Goal: Information Seeking & Learning: Check status

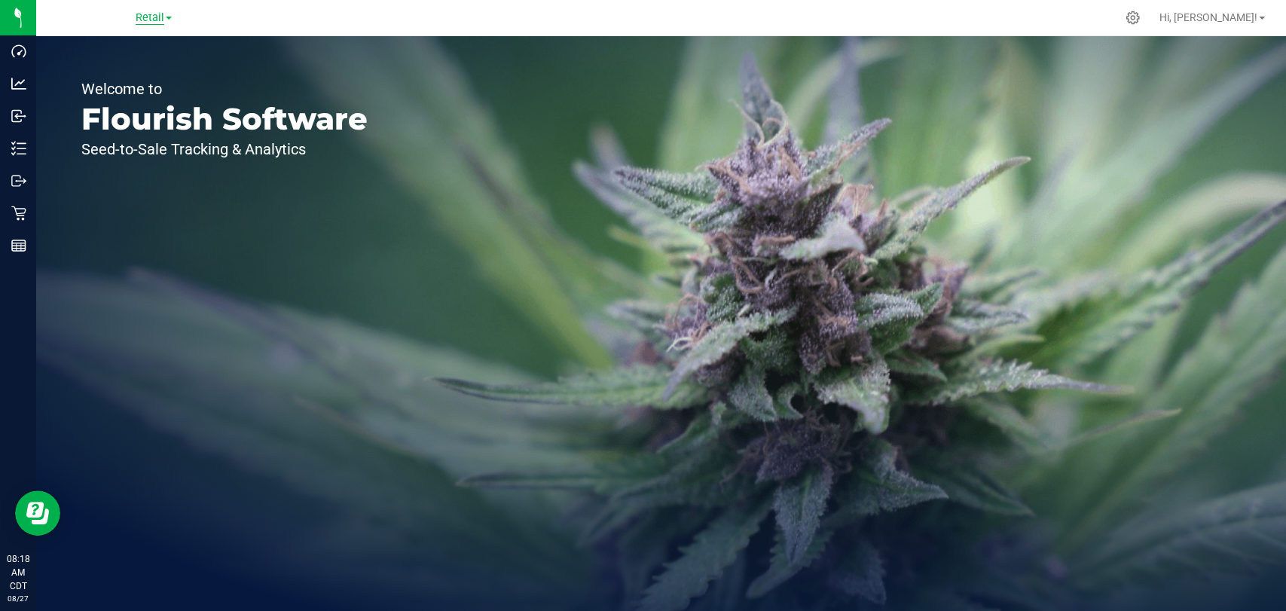
click at [151, 14] on span "Retail" at bounding box center [150, 18] width 29 height 14
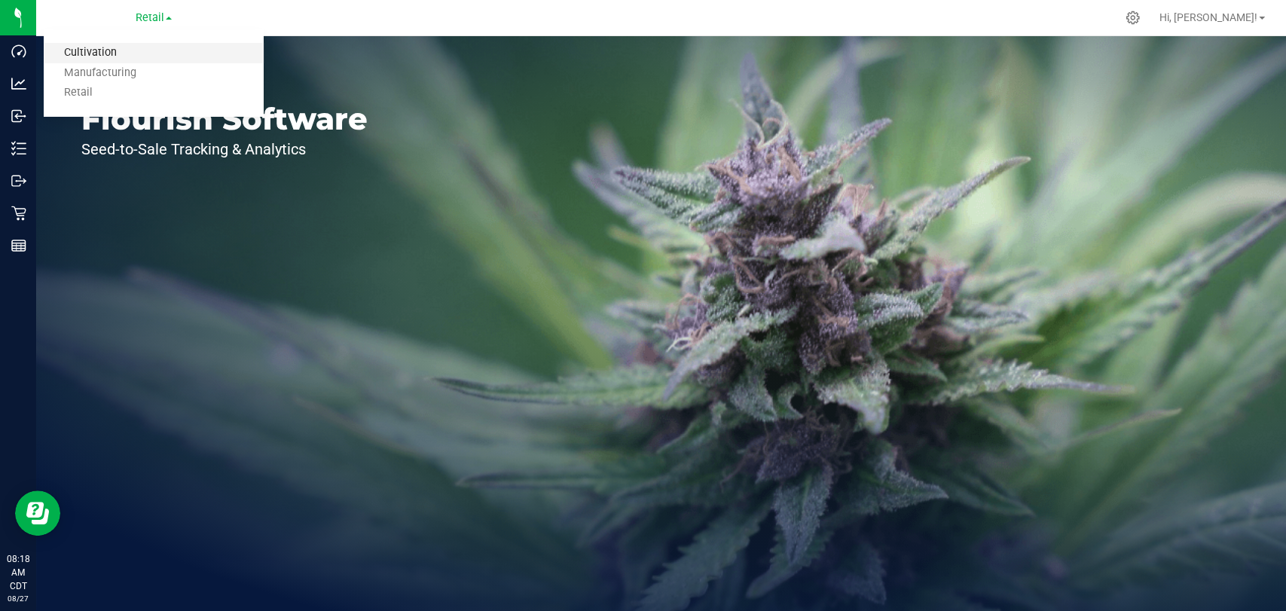
click at [159, 46] on link "Cultivation" at bounding box center [154, 53] width 220 height 20
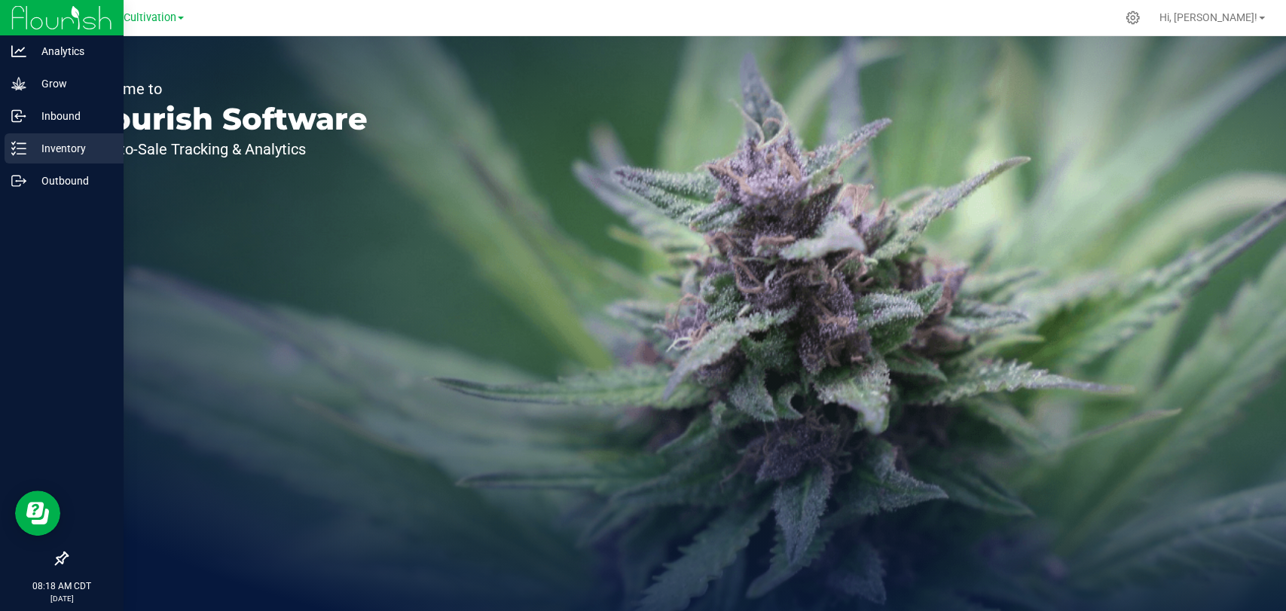
click at [22, 144] on icon at bounding box center [18, 148] width 15 height 15
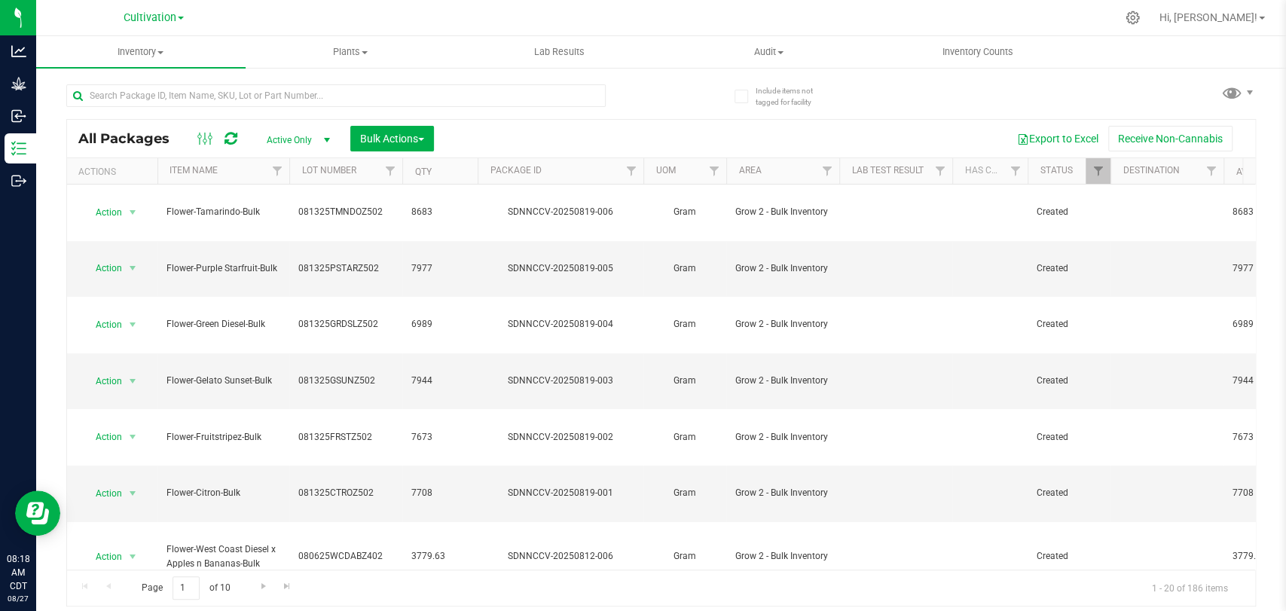
click at [306, 134] on span "Active Only" at bounding box center [295, 140] width 83 height 21
click at [314, 64] on uib-tab-heading "Plants All plants Waste log" at bounding box center [350, 52] width 208 height 30
click at [320, 82] on li "All plants" at bounding box center [351, 91] width 210 height 18
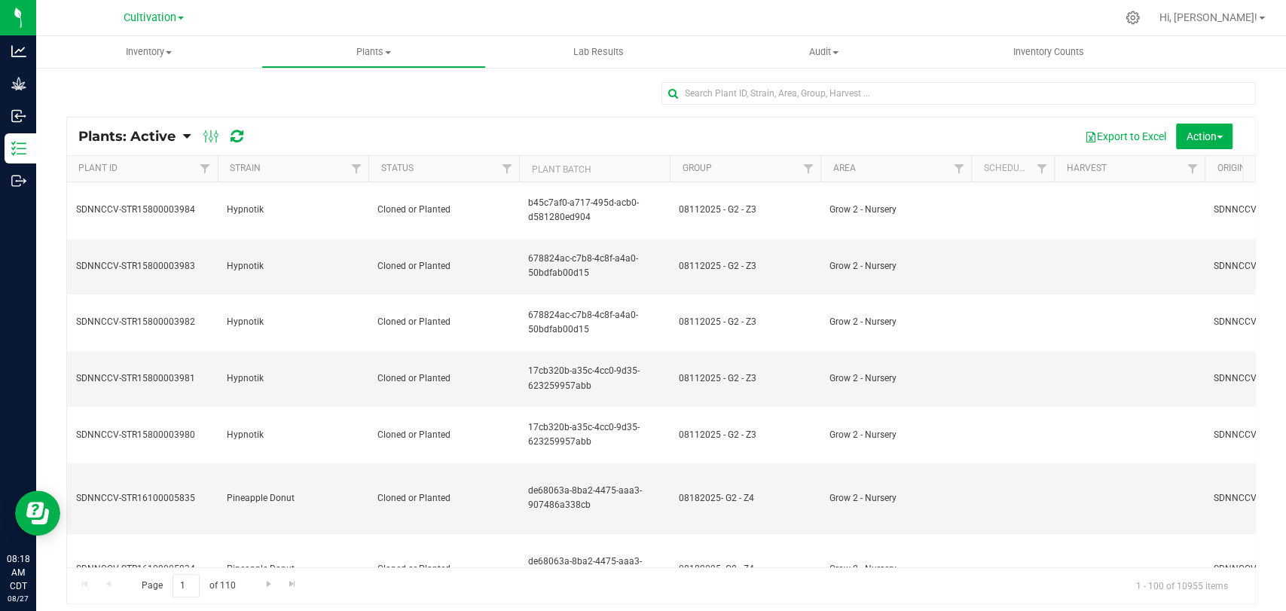
click at [174, 142] on span "Plants: Active" at bounding box center [126, 136] width 97 height 17
click at [170, 215] on div "Plants: Dead" at bounding box center [145, 228] width 114 height 26
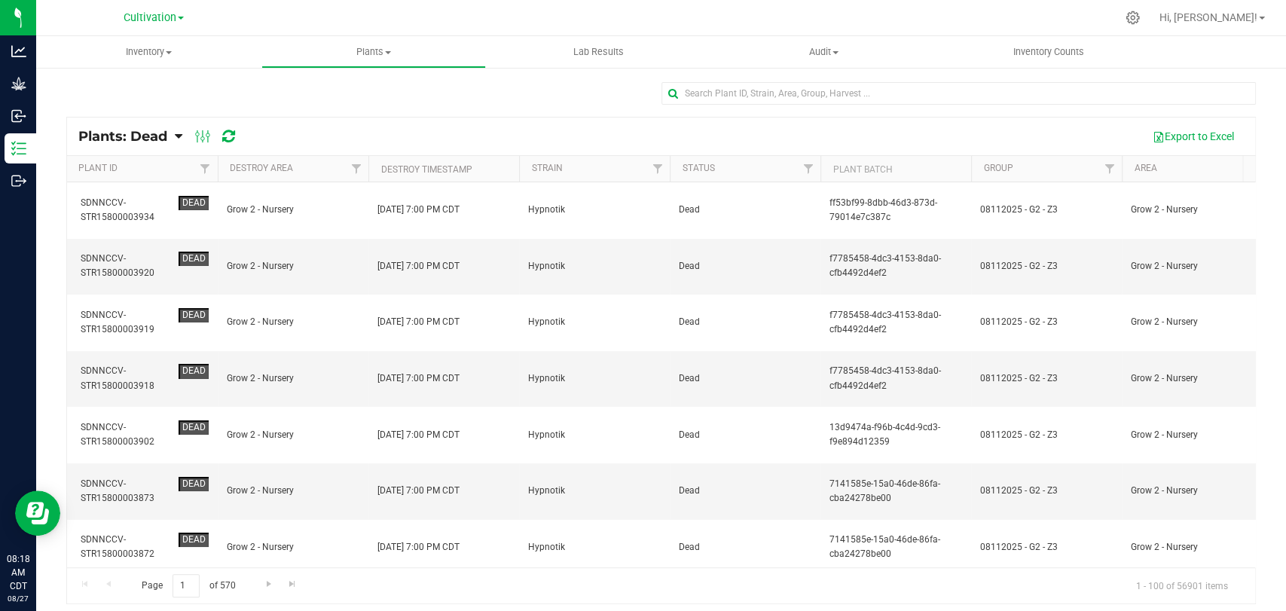
click at [494, 159] on th "Destroy Timestamp" at bounding box center [444, 169] width 151 height 26
click at [494, 164] on th "Destroy Timestamp" at bounding box center [444, 169] width 151 height 26
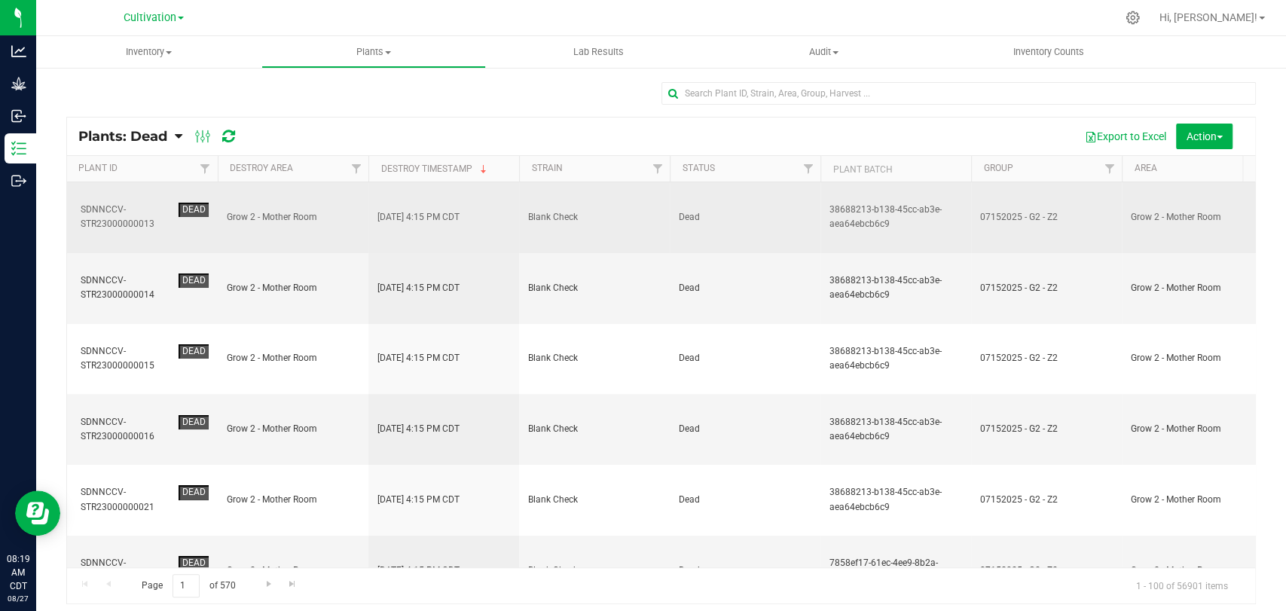
click at [710, 210] on span "Dead" at bounding box center [745, 217] width 133 height 14
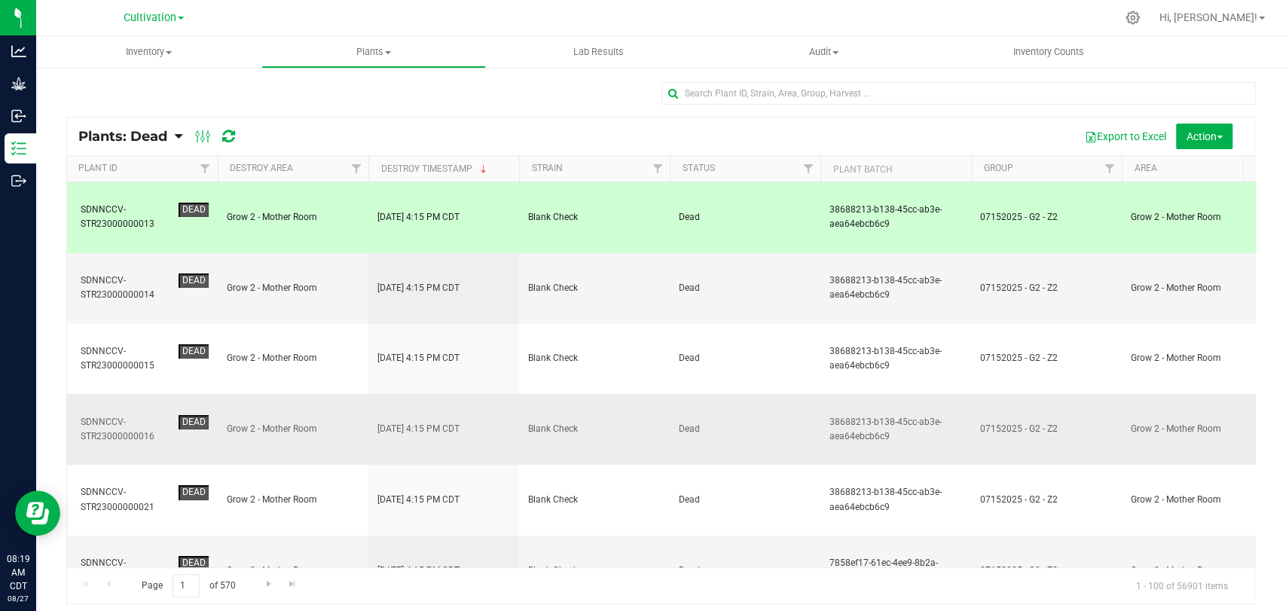
click at [723, 394] on td "Dead" at bounding box center [745, 429] width 151 height 71
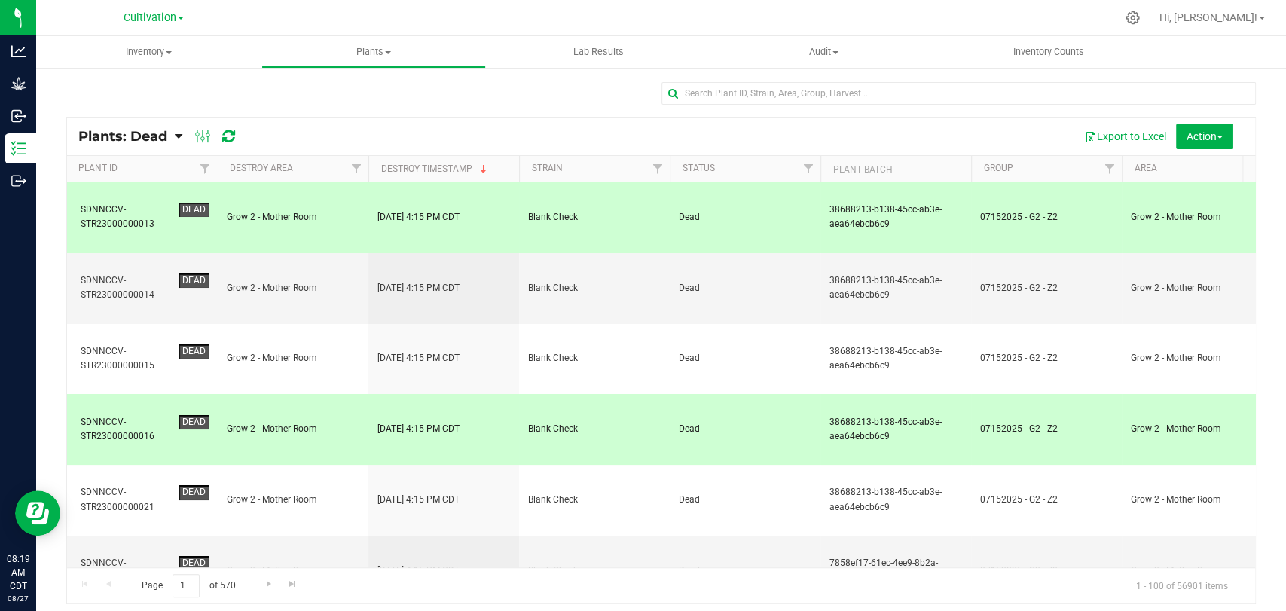
click at [732, 255] on td "Dead" at bounding box center [745, 288] width 151 height 71
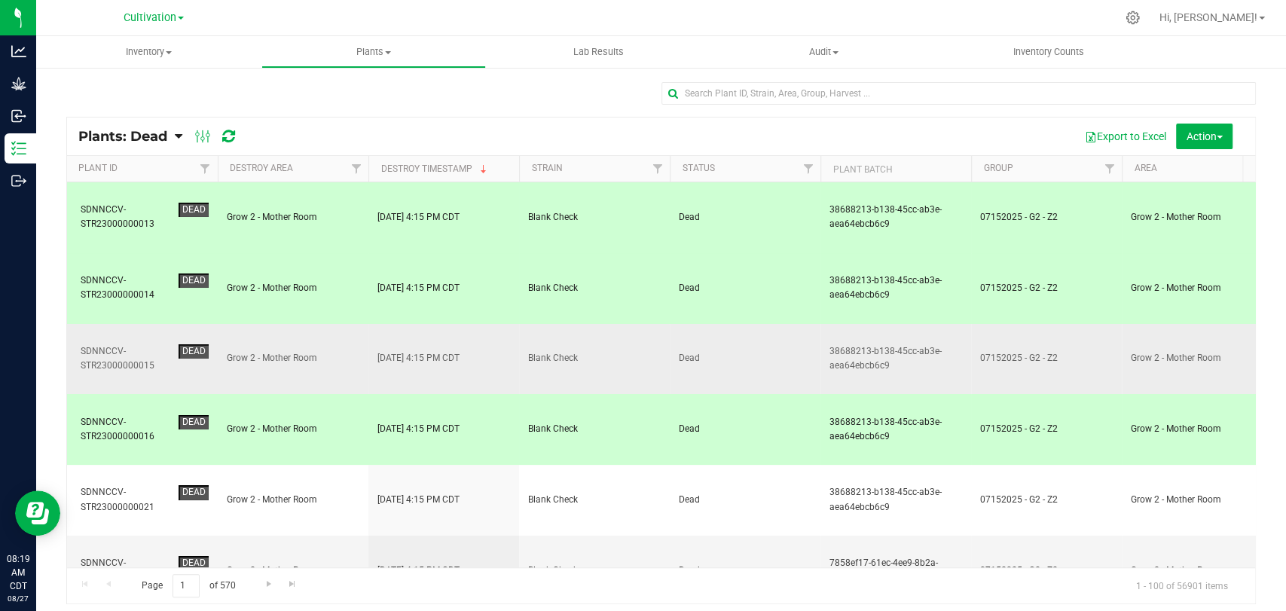
click at [725, 351] on span "Dead" at bounding box center [745, 358] width 133 height 14
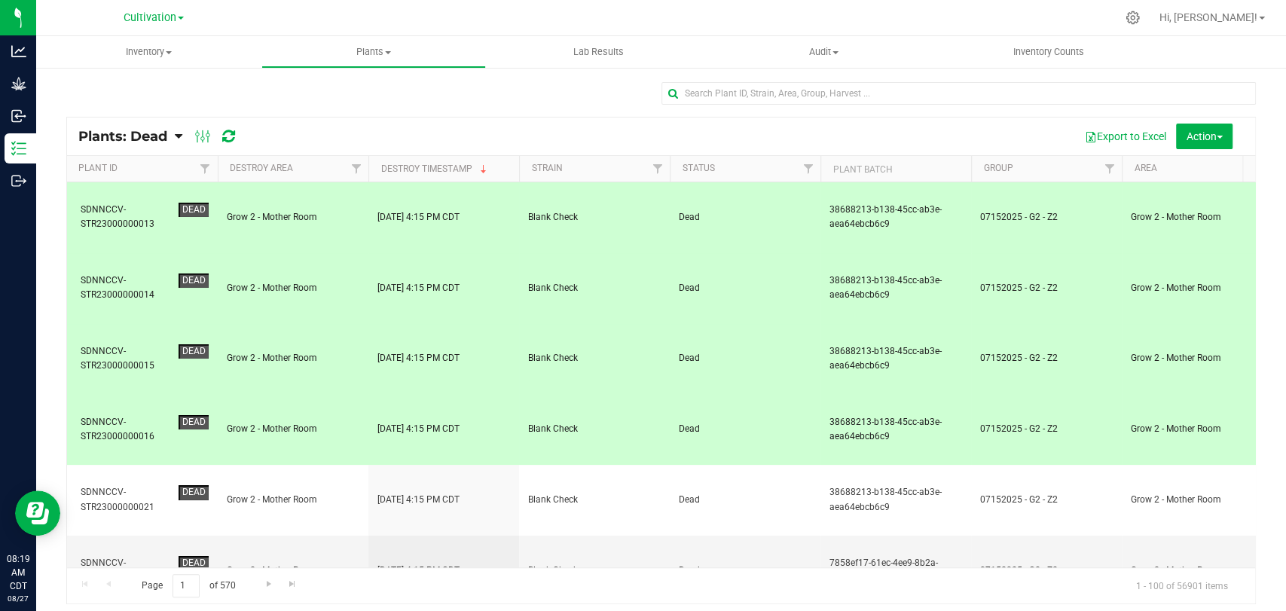
click at [670, 394] on td "Dead" at bounding box center [745, 429] width 151 height 71
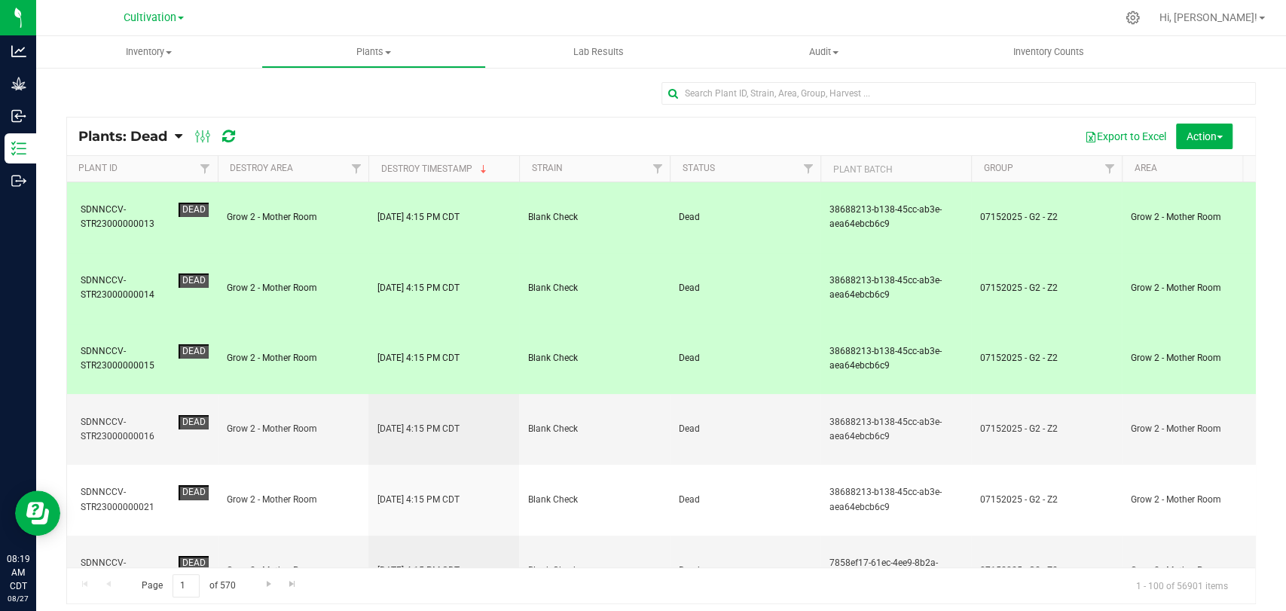
click at [691, 324] on td "Dead" at bounding box center [745, 359] width 151 height 71
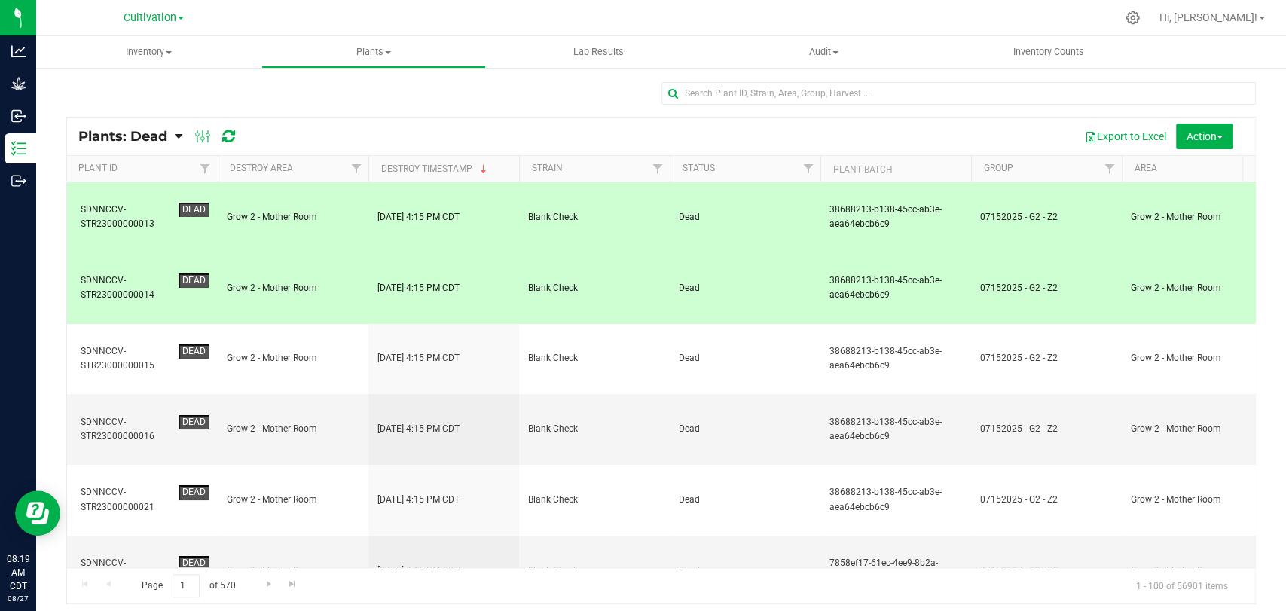
click at [696, 253] on td "Dead" at bounding box center [745, 288] width 151 height 71
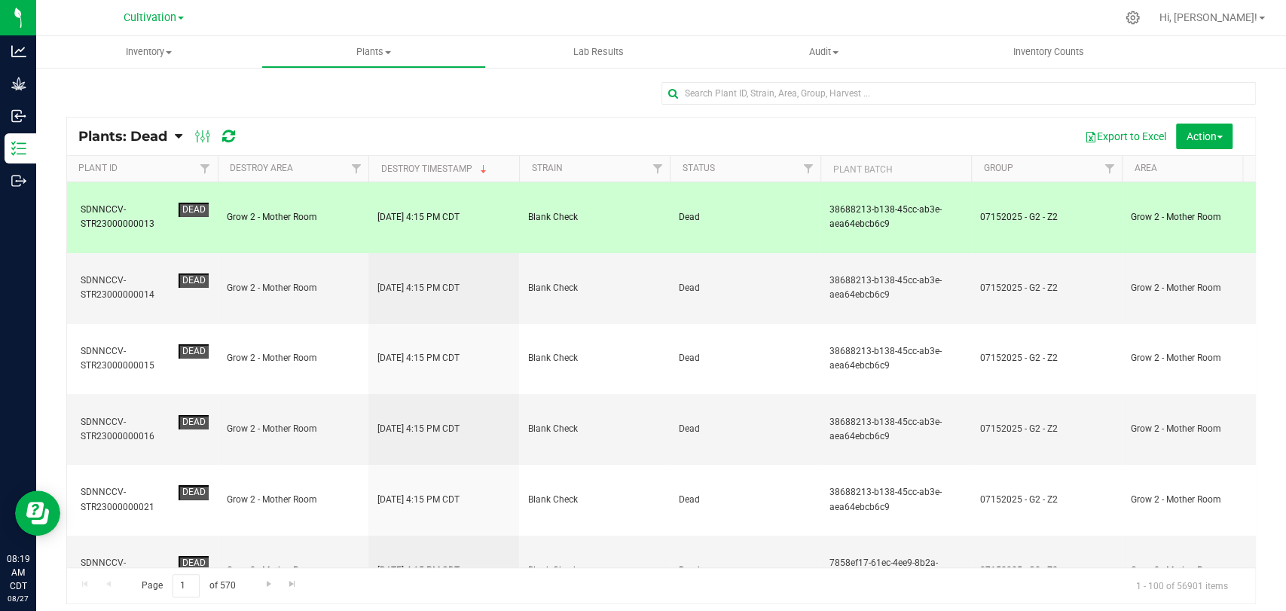
click at [701, 210] on span "Dead" at bounding box center [745, 217] width 133 height 14
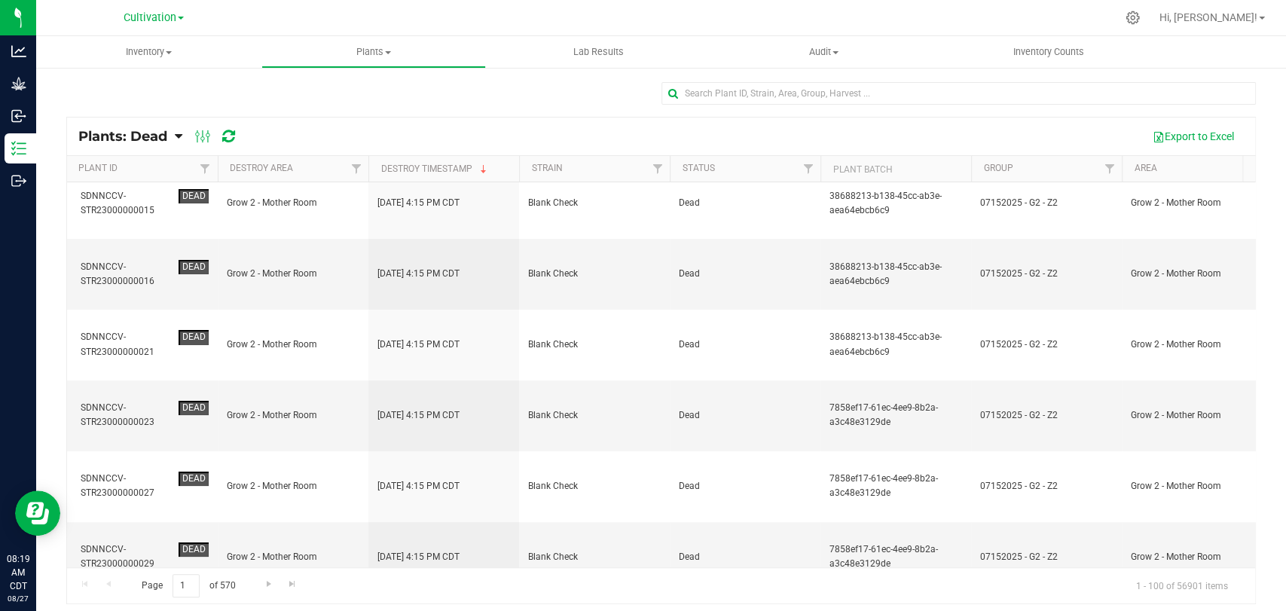
scroll to position [167, 0]
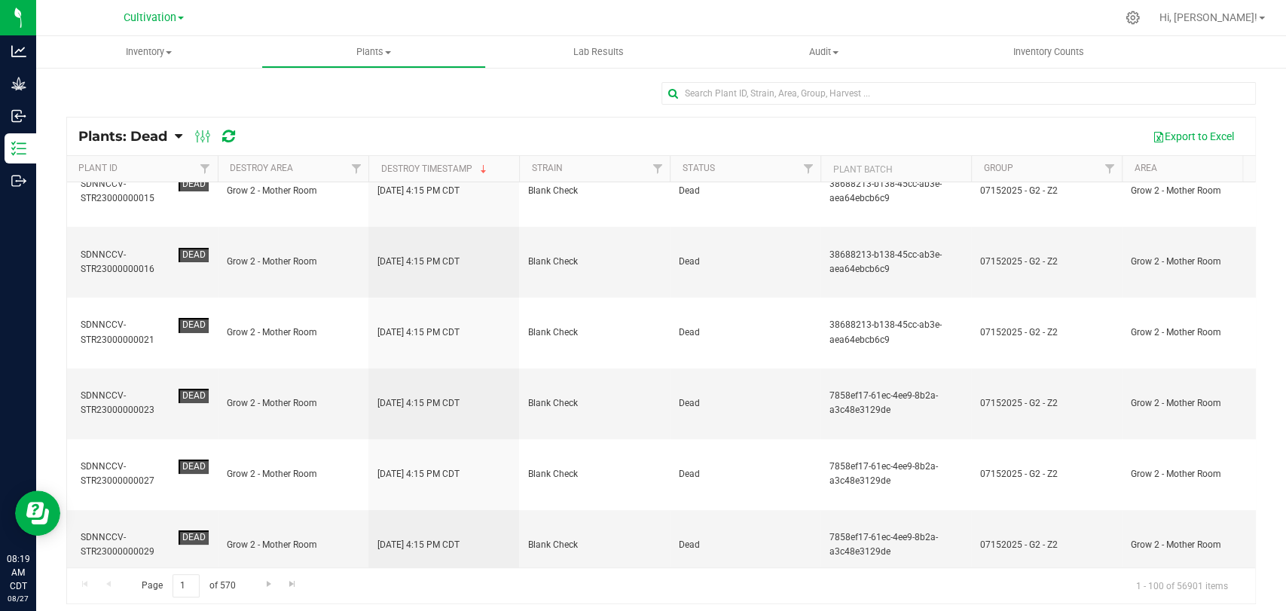
click at [671, 581] on td "Dead" at bounding box center [745, 616] width 151 height 71
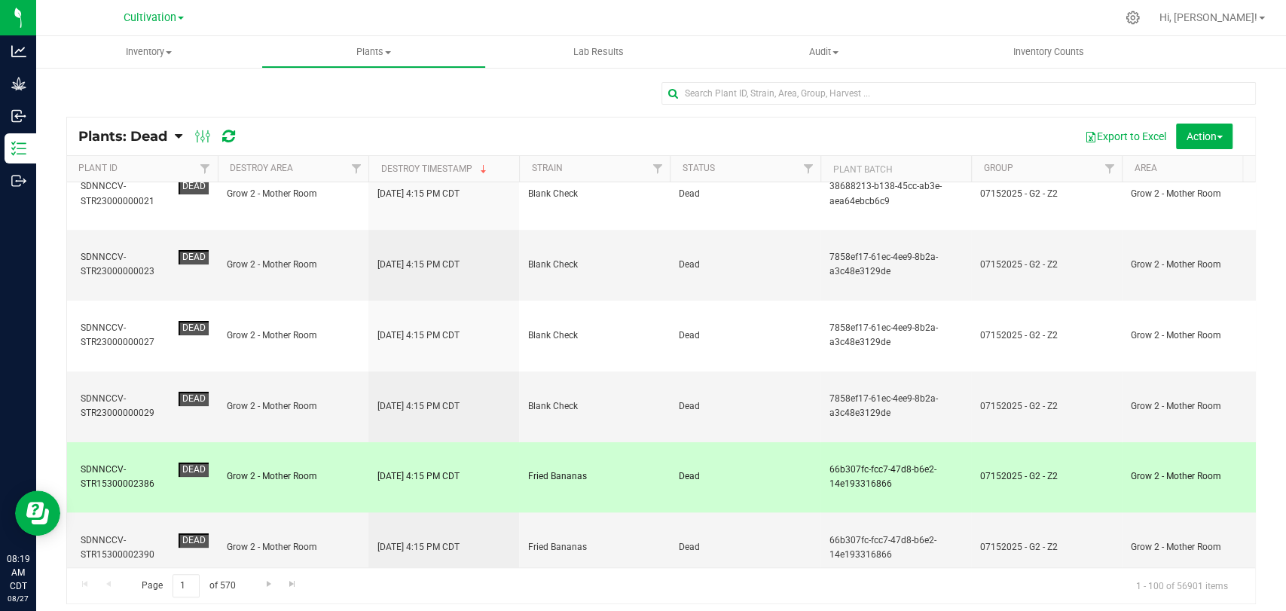
scroll to position [335, 0]
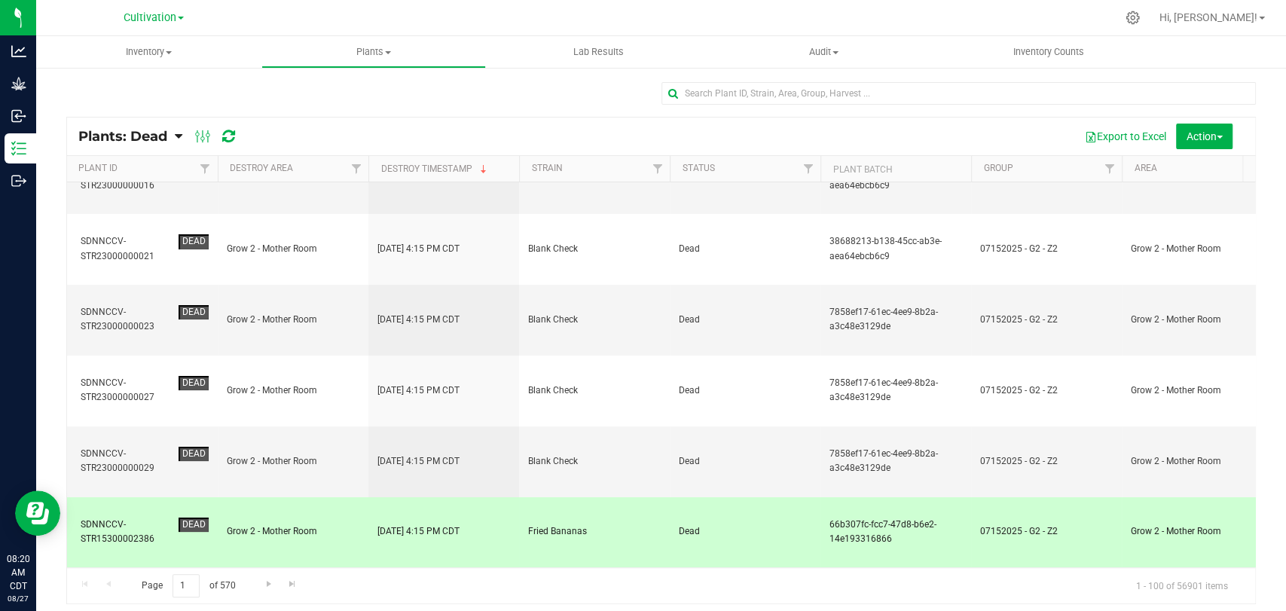
click at [567, 525] on span "Fried Bananas" at bounding box center [594, 532] width 133 height 14
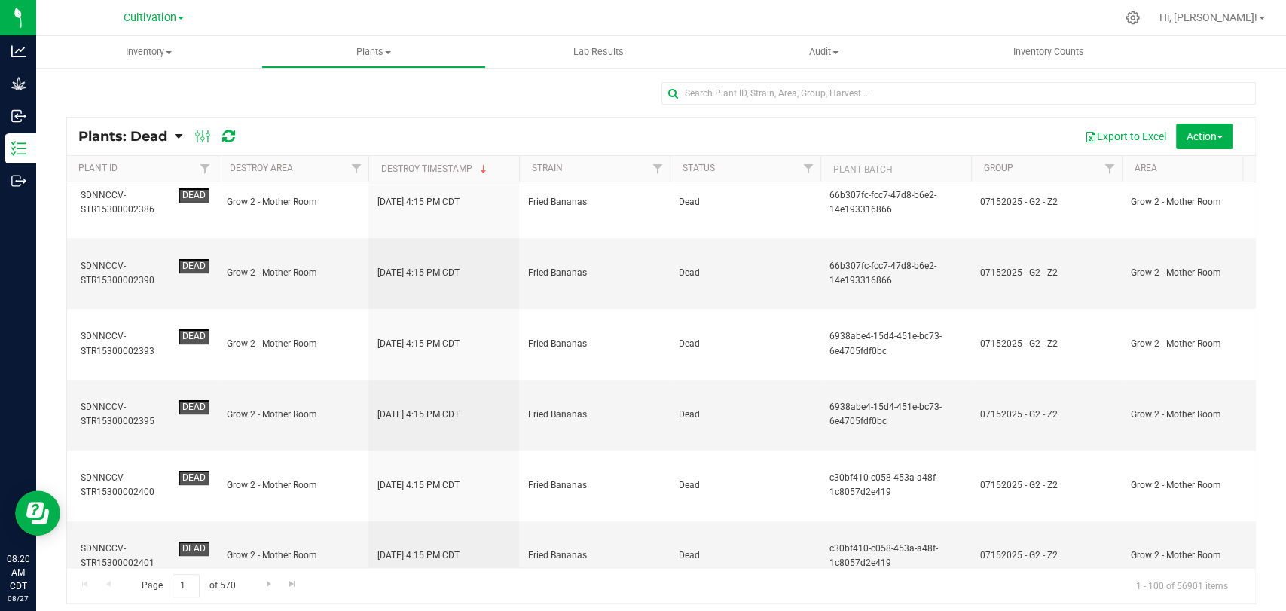
scroll to position [669, 0]
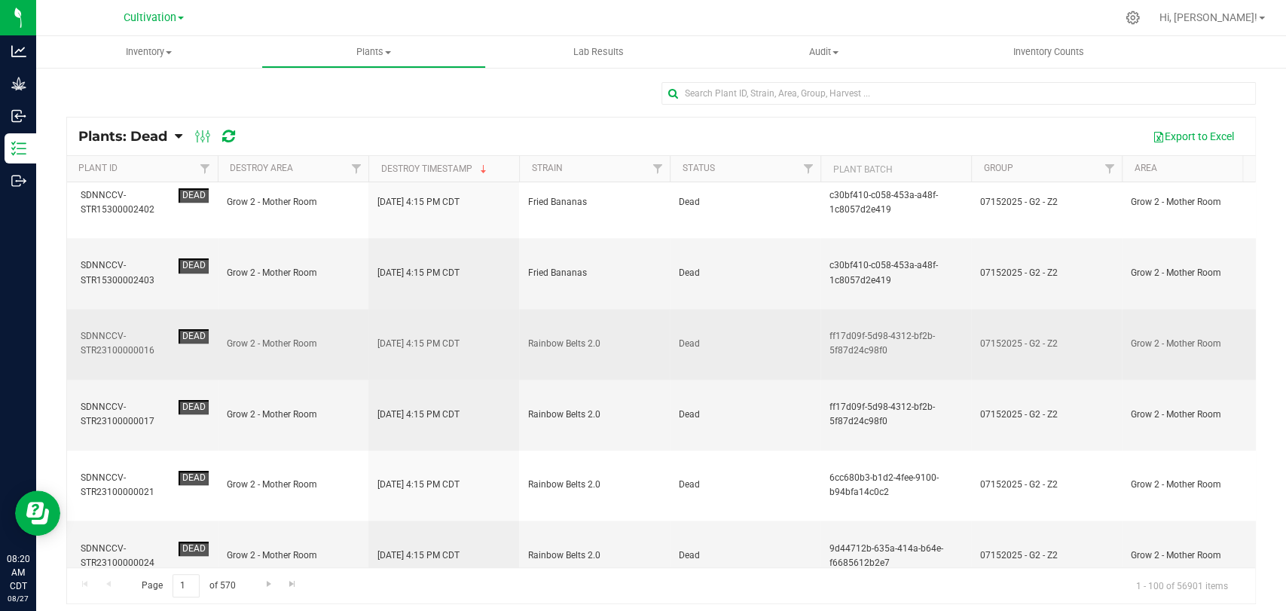
scroll to position [1507, 0]
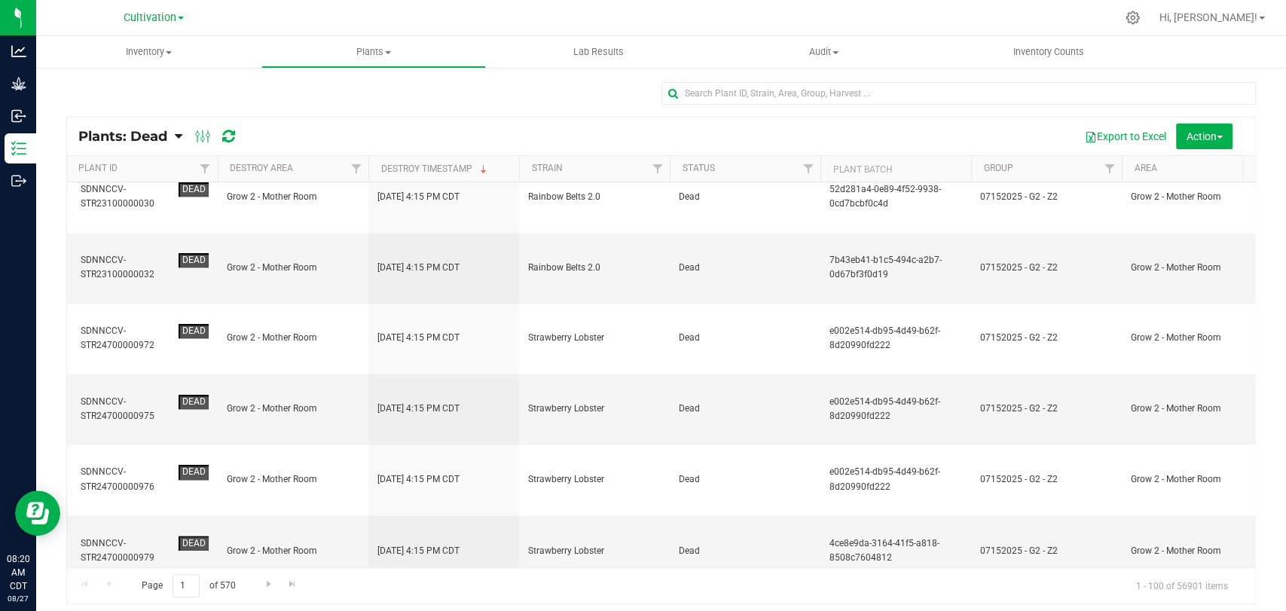
scroll to position [1579, 0]
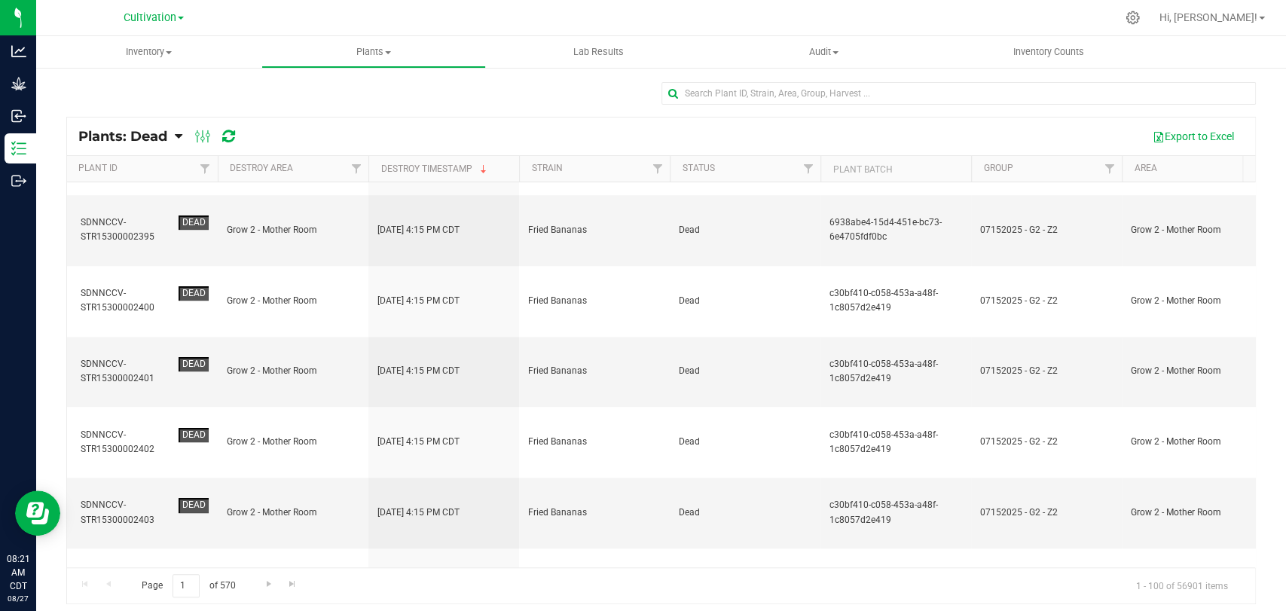
scroll to position [837, 0]
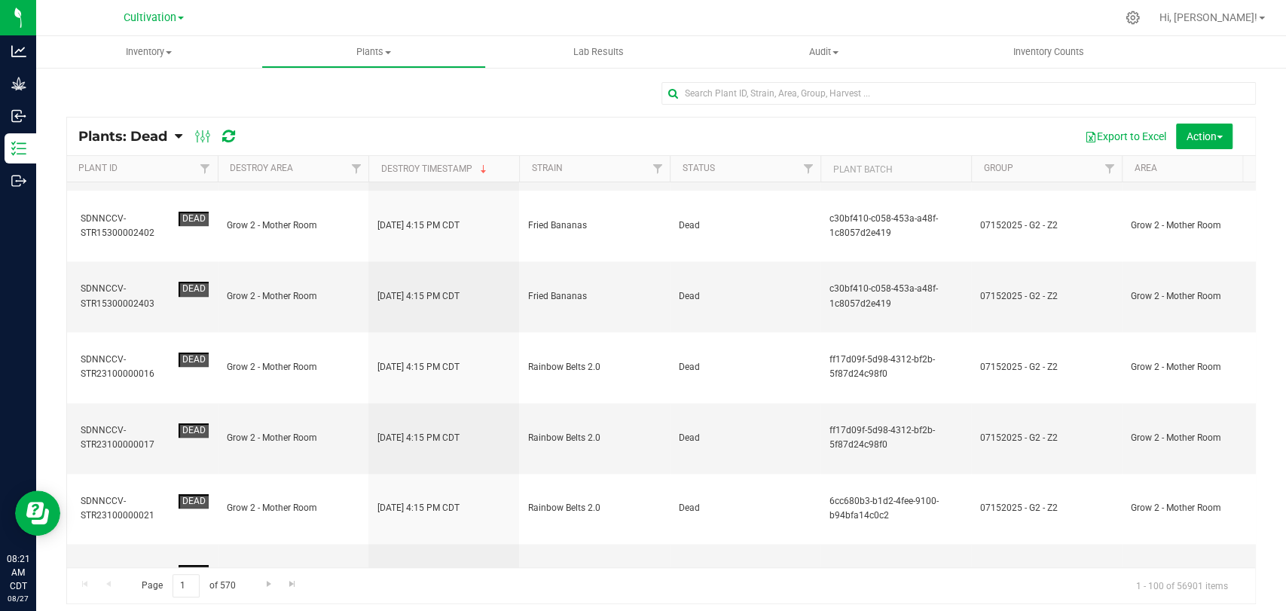
scroll to position [1005, 0]
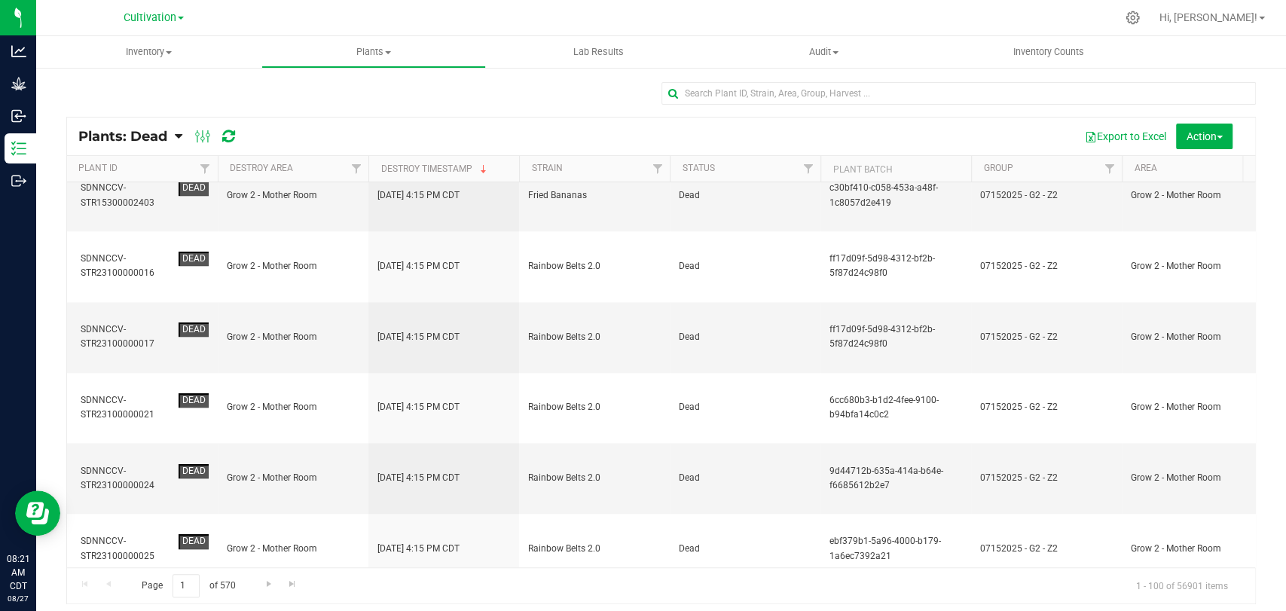
scroll to position [1088, 0]
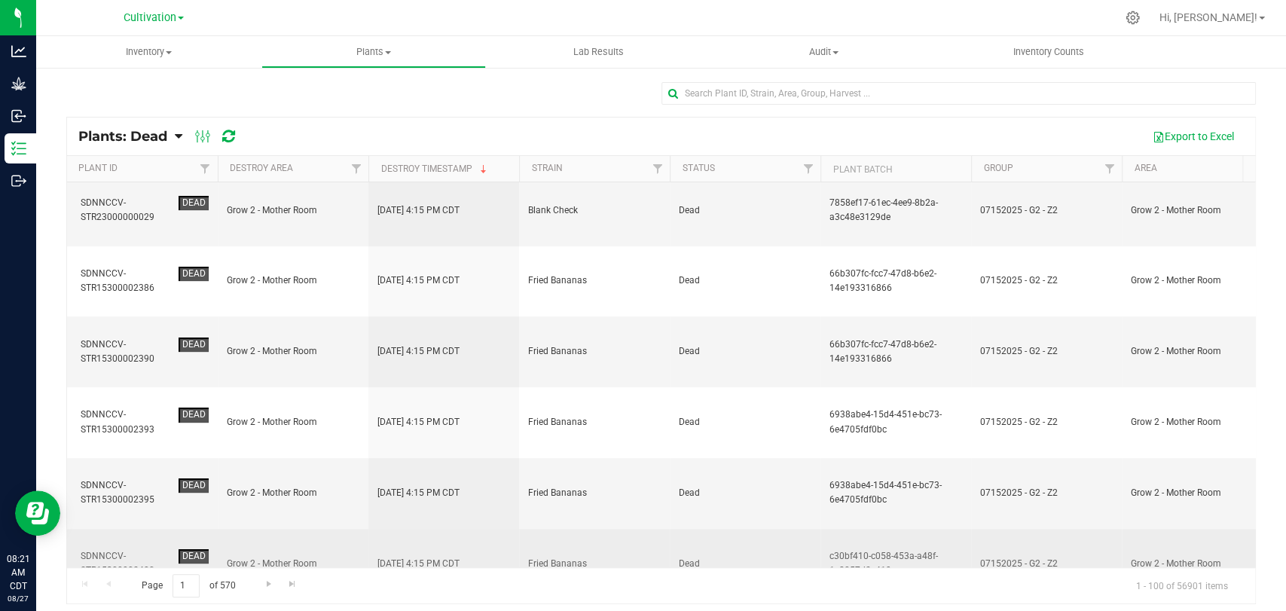
scroll to position [335, 0]
